Goal: Task Accomplishment & Management: Use online tool/utility

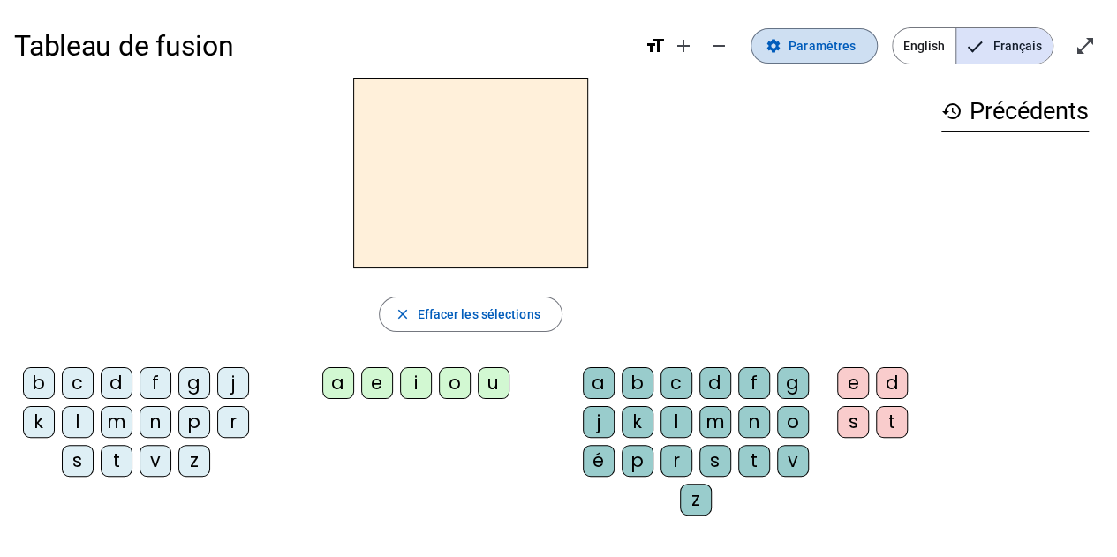
click at [839, 49] on span "Paramètres" at bounding box center [821, 45] width 67 height 21
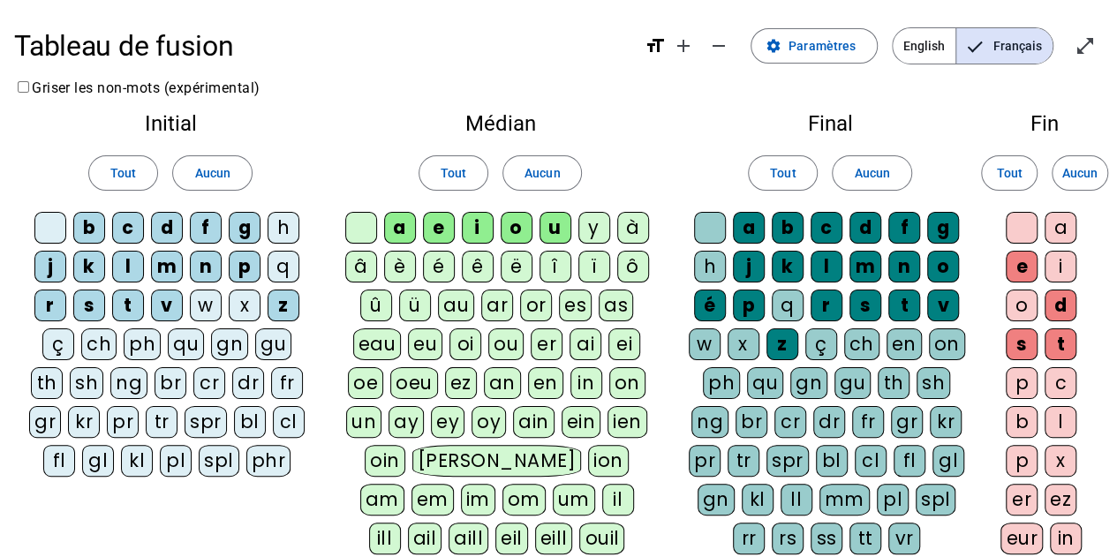
click at [361, 268] on div "â" at bounding box center [361, 267] width 32 height 32
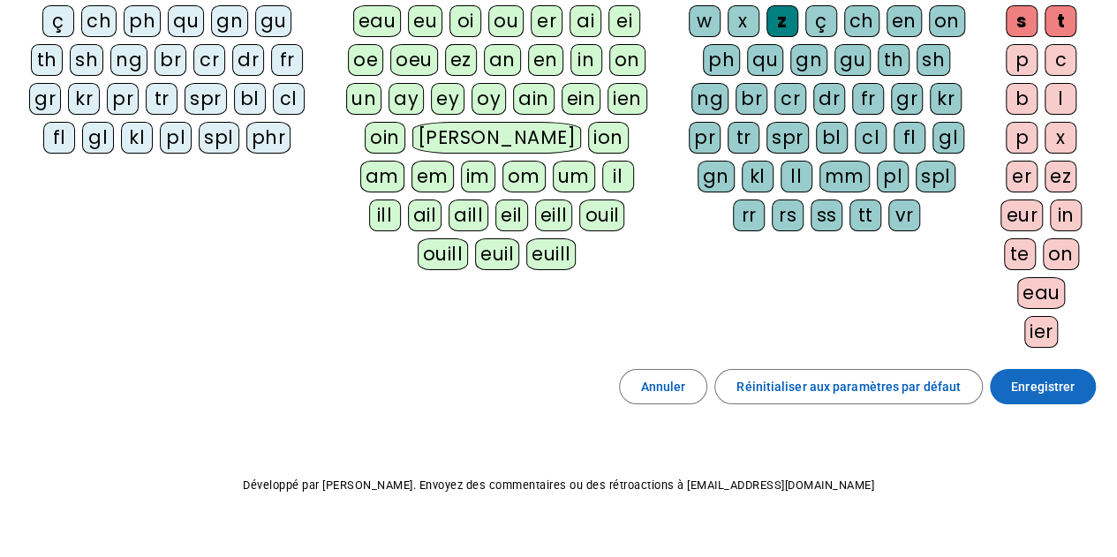
click at [1035, 376] on span "Enregistrer" at bounding box center [1043, 386] width 64 height 21
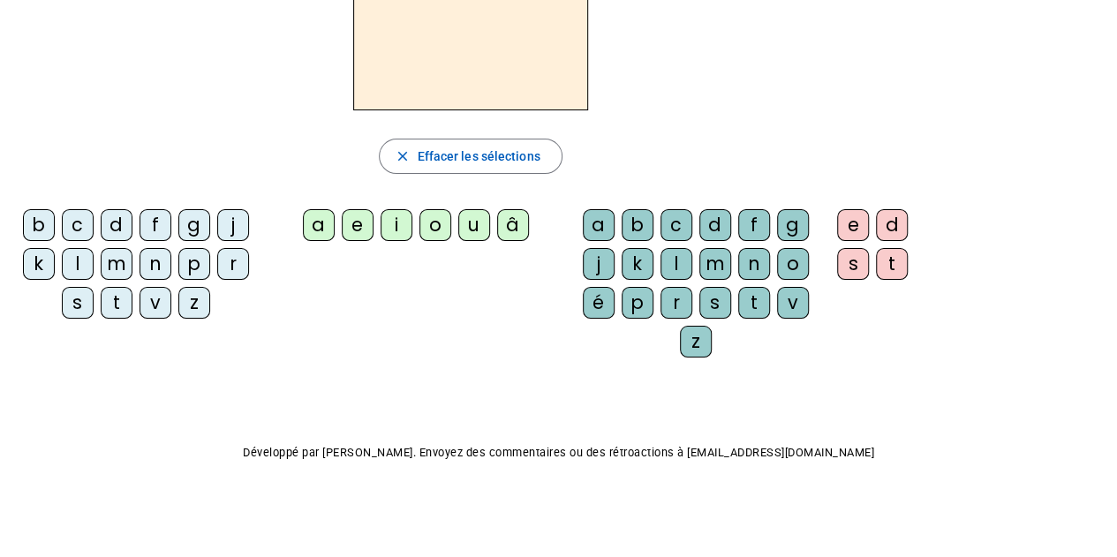
scroll to position [129, 0]
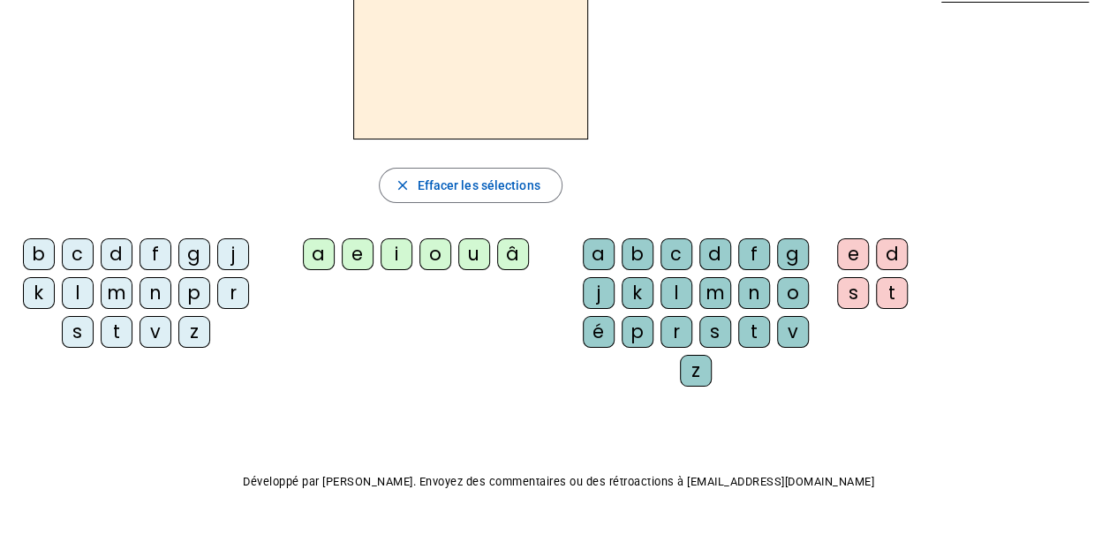
click at [501, 259] on div "â" at bounding box center [513, 254] width 32 height 32
click at [756, 284] on div "n" at bounding box center [754, 293] width 32 height 32
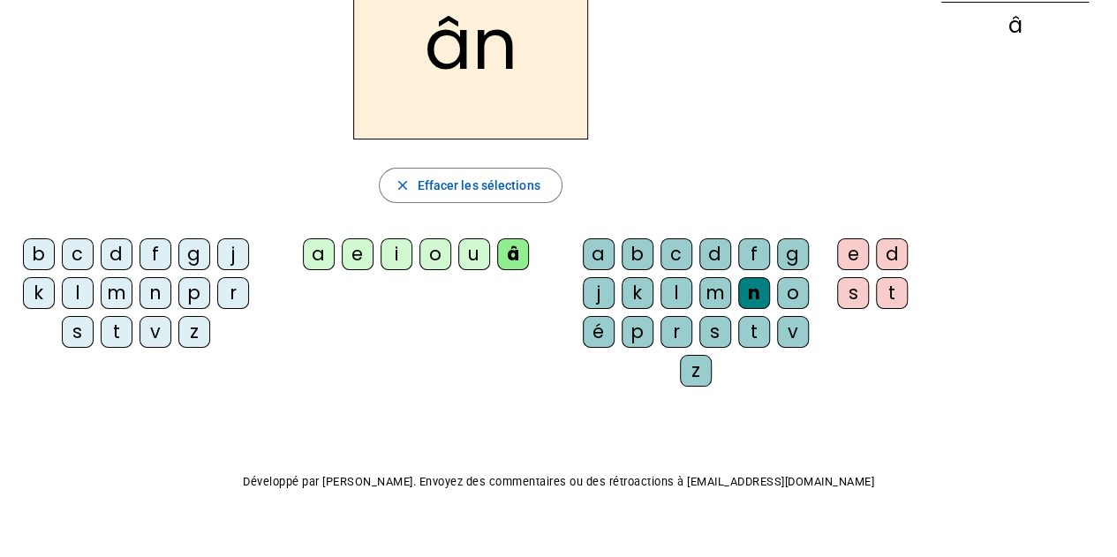
click at [851, 243] on div "e" at bounding box center [853, 254] width 32 height 32
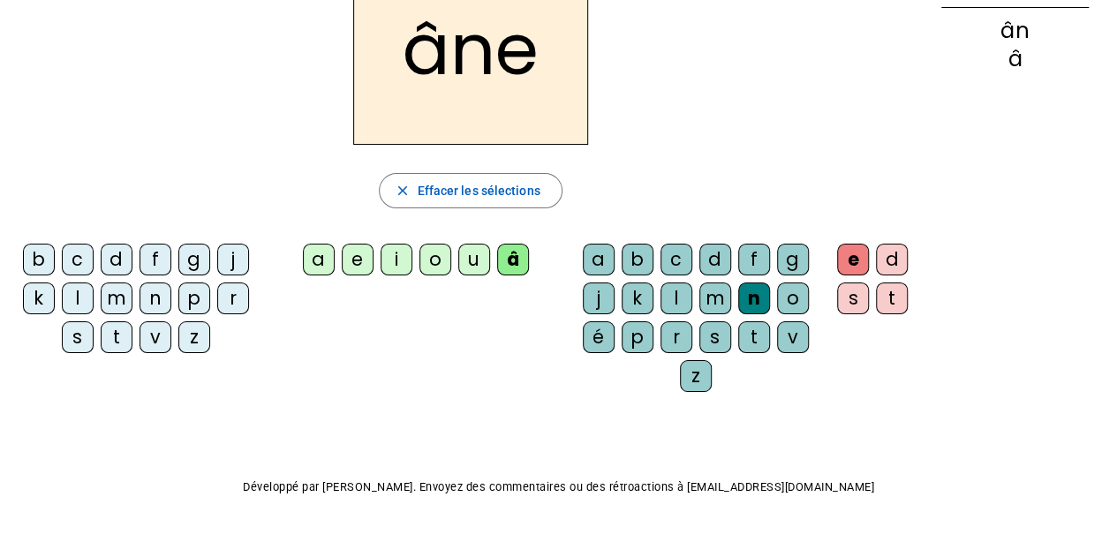
scroll to position [0, 0]
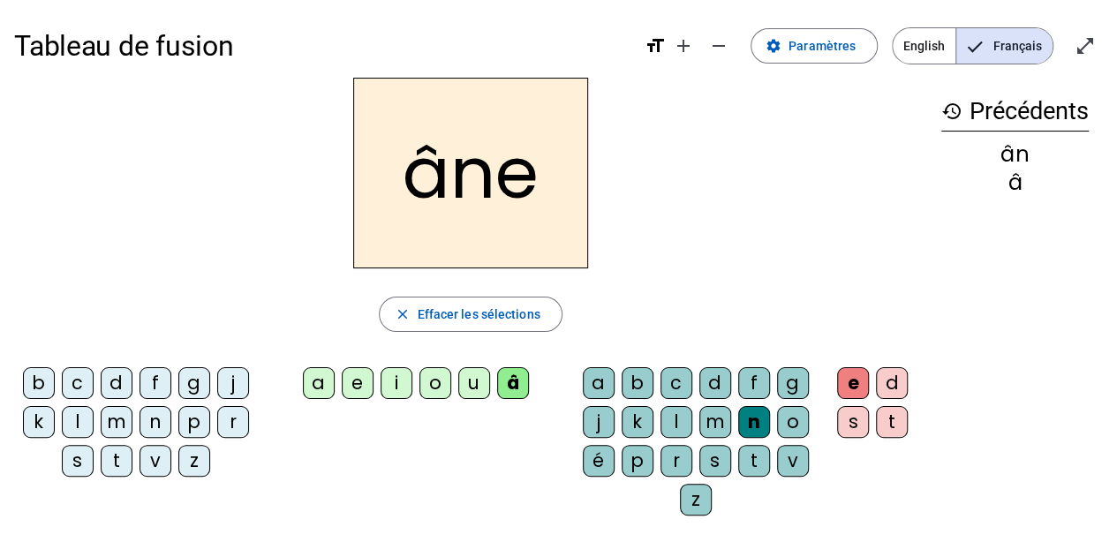
click at [710, 418] on div "m" at bounding box center [715, 422] width 32 height 32
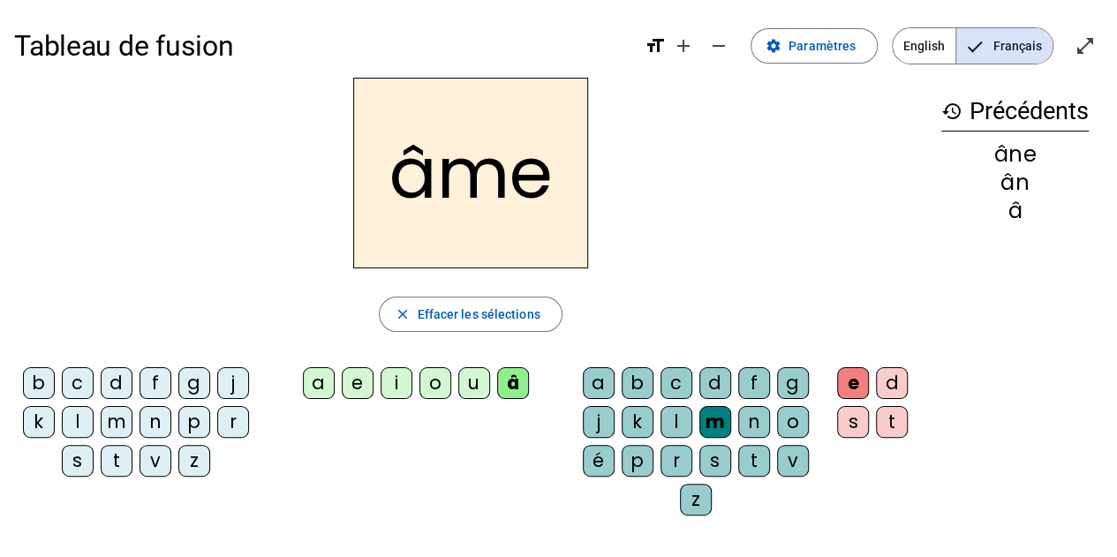
click at [791, 382] on div "g" at bounding box center [793, 383] width 32 height 32
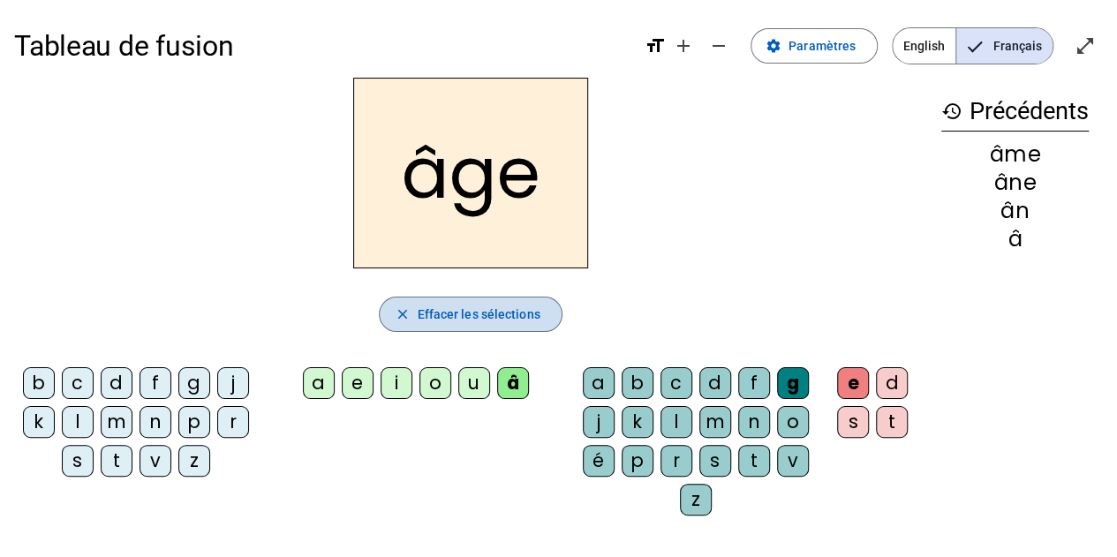
click at [486, 313] on span "Effacer les sélections" at bounding box center [478, 314] width 123 height 21
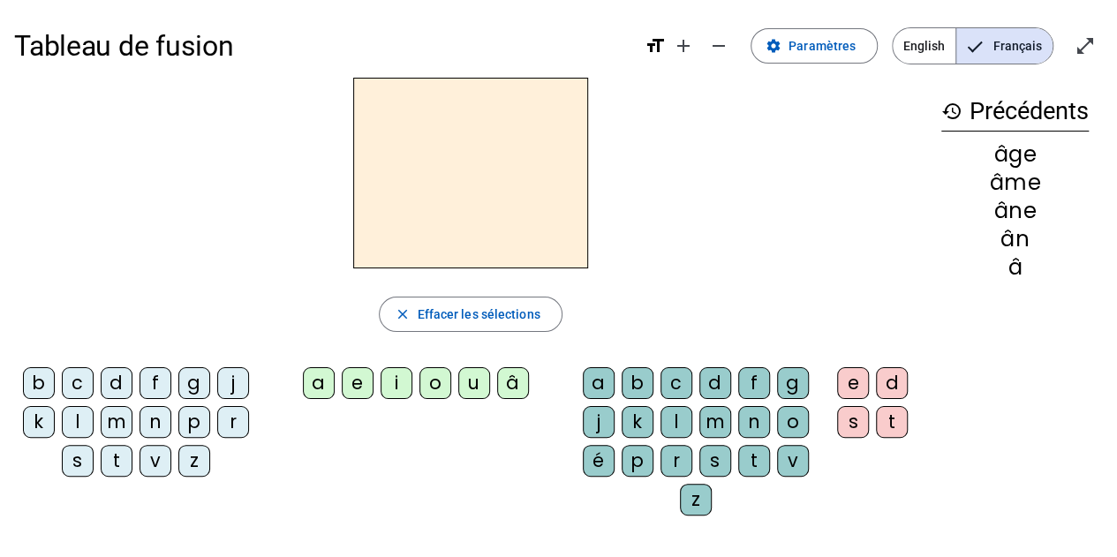
click at [200, 340] on div "close Effacer les sélections b c d f g j k l m n p r s t v z a e i o u â a b c …" at bounding box center [470, 304] width 913 height 452
click at [202, 425] on div "p" at bounding box center [194, 422] width 32 height 32
click at [312, 386] on div "a" at bounding box center [319, 383] width 32 height 32
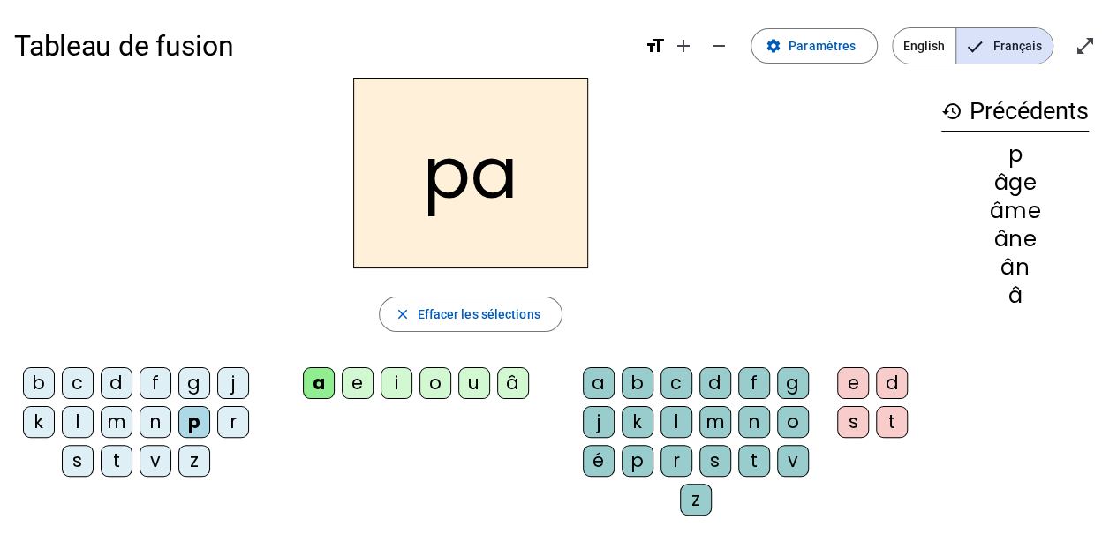
click at [792, 380] on div "g" at bounding box center [793, 383] width 32 height 32
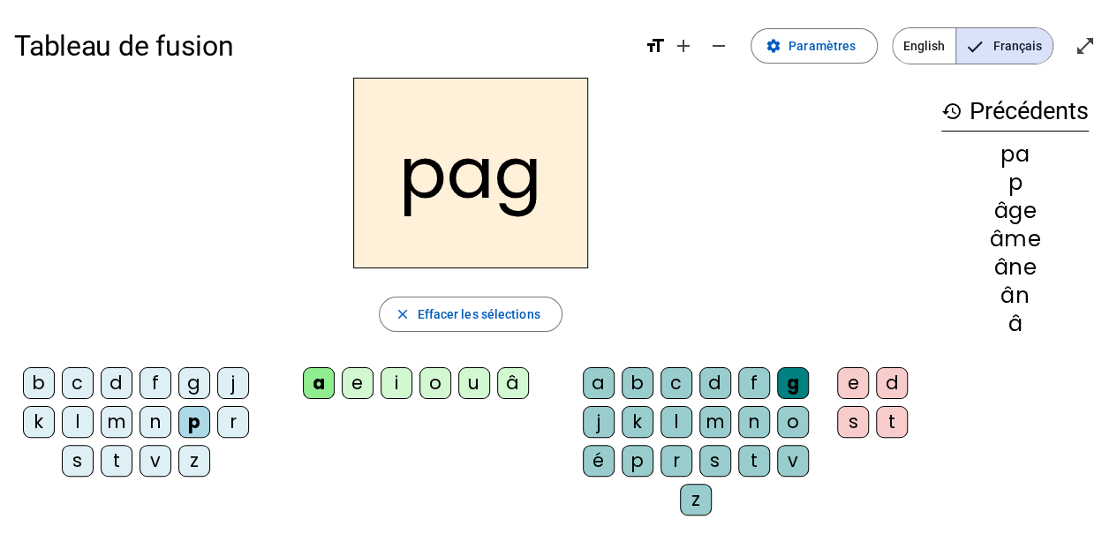
click at [851, 378] on div "e" at bounding box center [853, 383] width 32 height 32
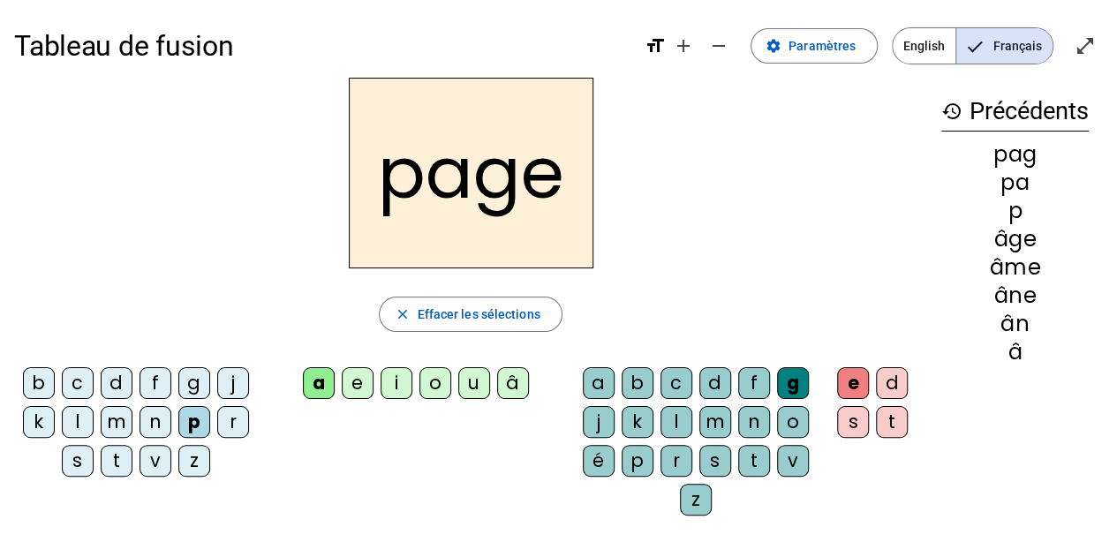
click at [77, 458] on div "s" at bounding box center [78, 461] width 32 height 32
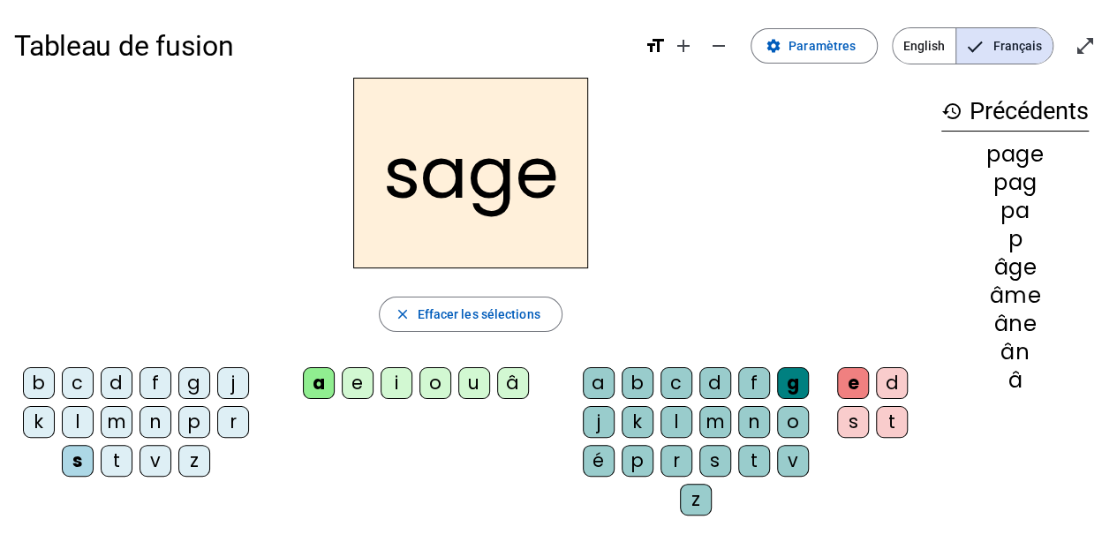
click at [148, 428] on div "n" at bounding box center [155, 422] width 32 height 32
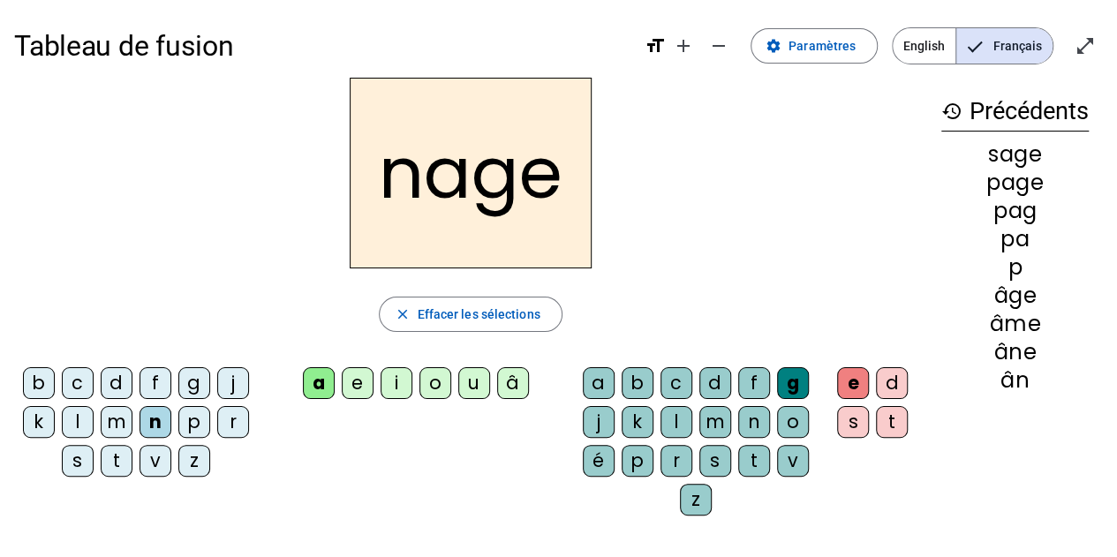
click at [109, 424] on div "m" at bounding box center [117, 422] width 32 height 32
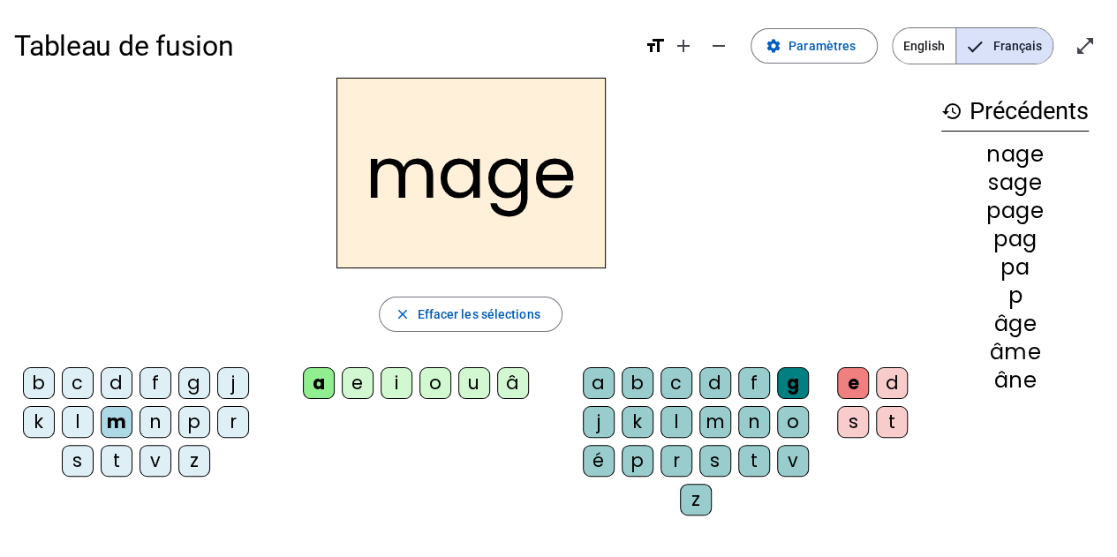
click at [473, 388] on div "u" at bounding box center [474, 383] width 32 height 32
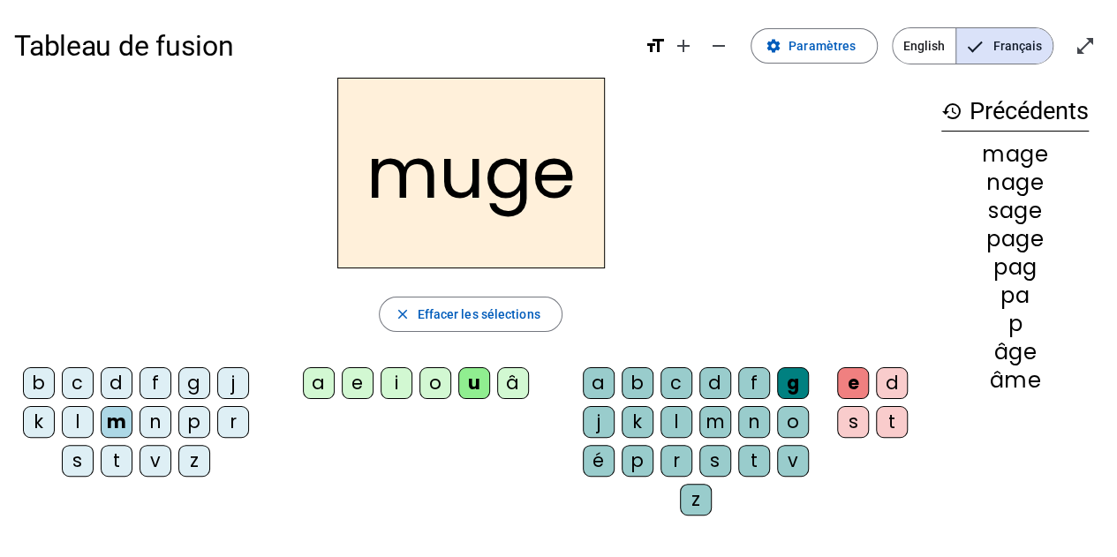
click at [223, 384] on div "j" at bounding box center [233, 383] width 32 height 32
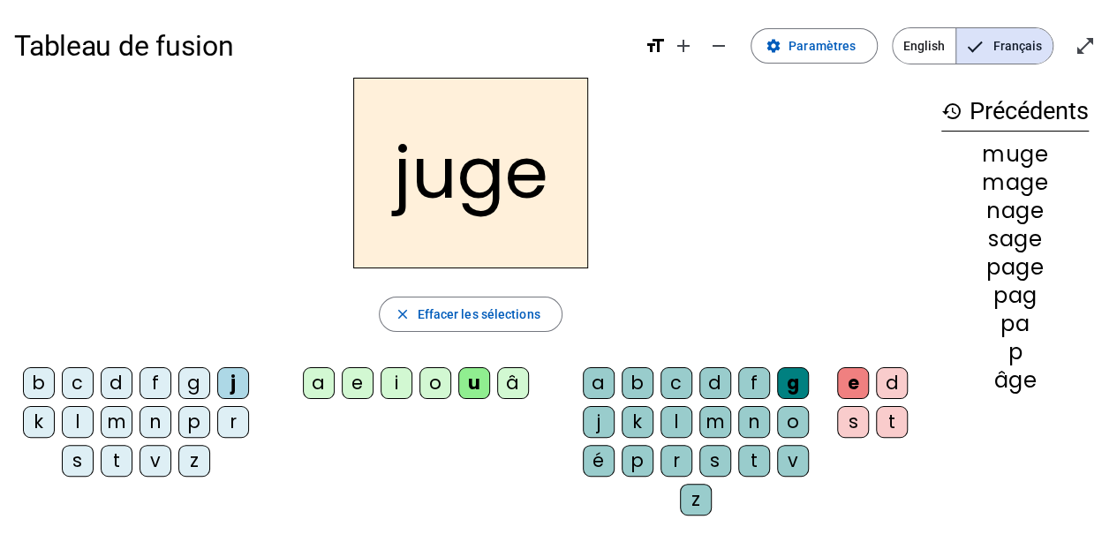
click at [73, 420] on div "l" at bounding box center [78, 422] width 32 height 32
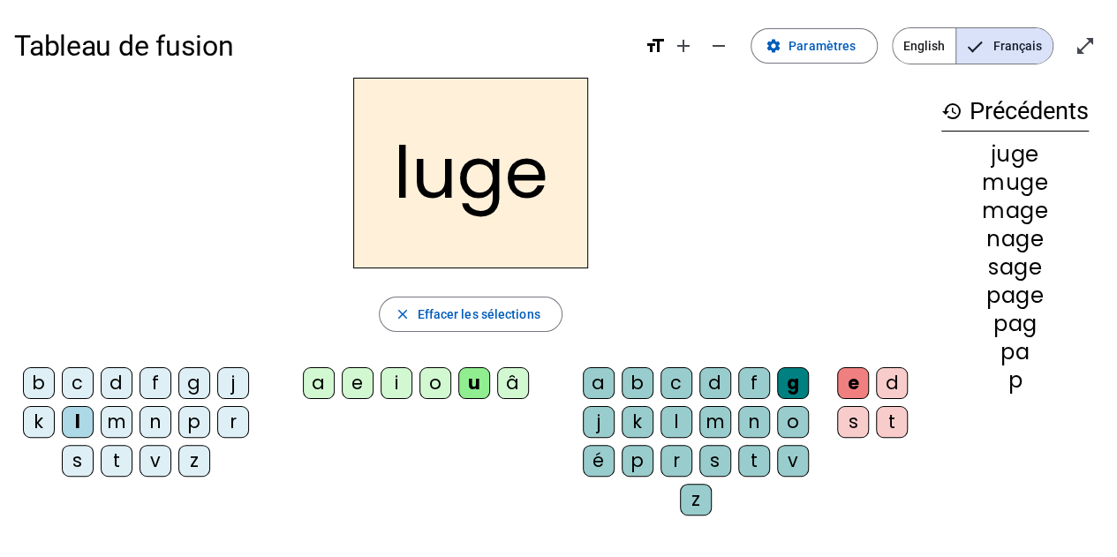
click at [430, 380] on div "o" at bounding box center [435, 383] width 32 height 32
